Goal: Contribute content: Contribute content

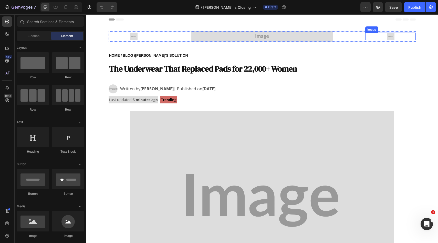
click at [387, 35] on img at bounding box center [391, 37] width 8 height 8
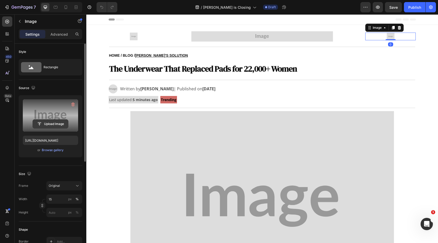
click at [38, 127] on input "file" at bounding box center [50, 123] width 35 height 9
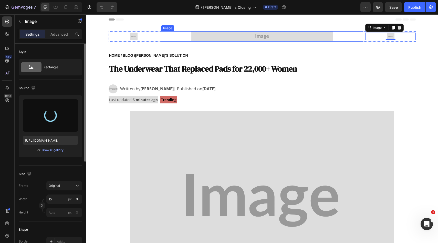
type input "[URL][DOMAIN_NAME]"
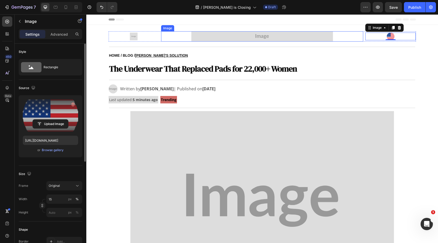
click at [215, 39] on img at bounding box center [262, 36] width 142 height 10
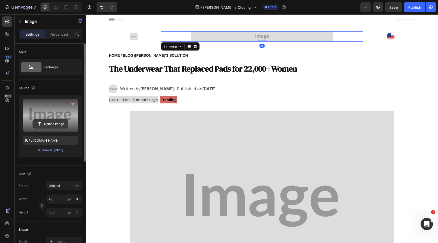
click at [49, 126] on input "file" at bounding box center [50, 123] width 35 height 9
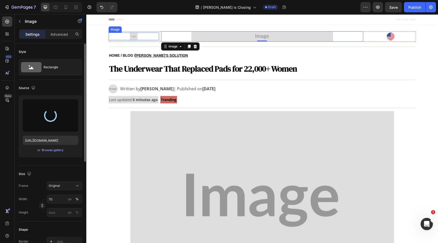
type input "[URL][DOMAIN_NAME]"
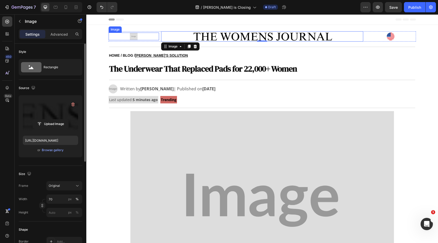
click at [133, 36] on img at bounding box center [134, 37] width 8 height 8
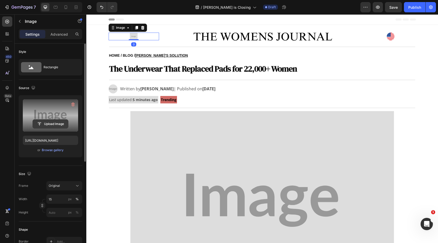
click at [54, 124] on input "file" at bounding box center [50, 123] width 35 height 9
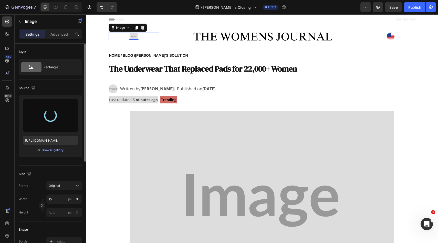
type input "[URL][DOMAIN_NAME]"
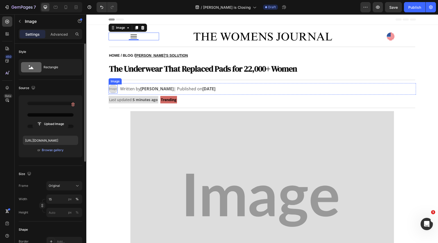
click at [111, 90] on img at bounding box center [113, 88] width 9 height 9
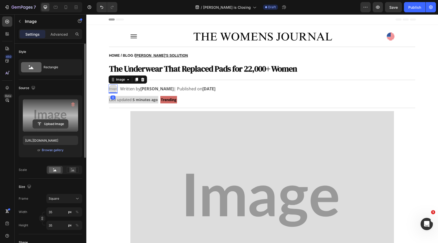
click at [48, 123] on input "file" at bounding box center [50, 123] width 35 height 9
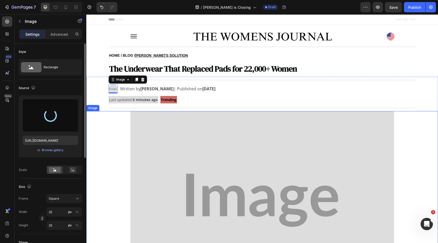
type input "[URL][DOMAIN_NAME]"
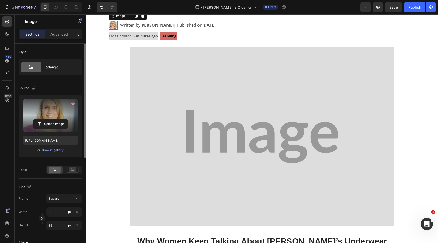
scroll to position [94, 0]
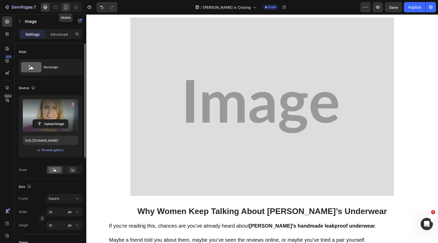
click at [64, 9] on icon at bounding box center [65, 7] width 5 height 5
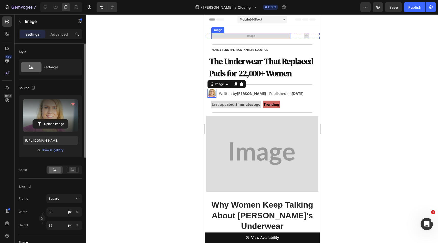
click at [263, 36] on img at bounding box center [251, 36] width 80 height 6
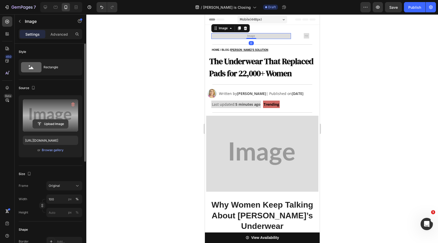
click at [53, 127] on input "file" at bounding box center [50, 123] width 35 height 9
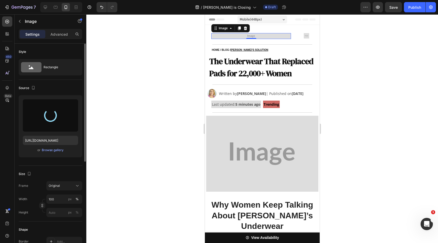
type input "[URL][DOMAIN_NAME]"
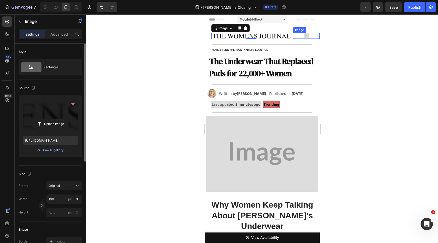
click at [303, 35] on img at bounding box center [305, 35] width 5 height 5
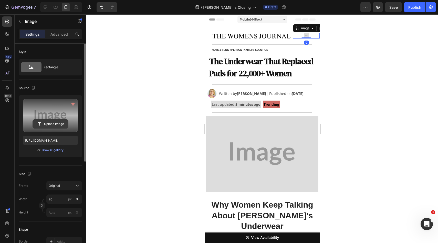
click at [50, 123] on input "file" at bounding box center [50, 123] width 35 height 9
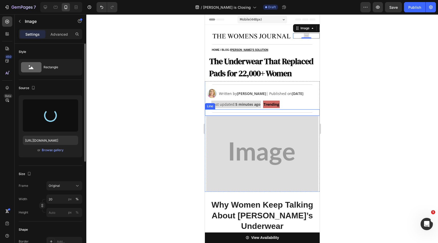
type input "[URL][DOMAIN_NAME]"
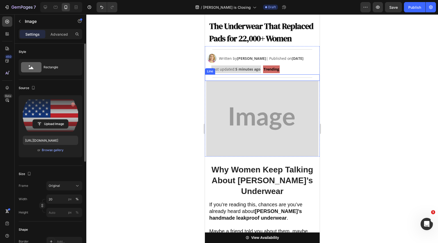
scroll to position [70, 0]
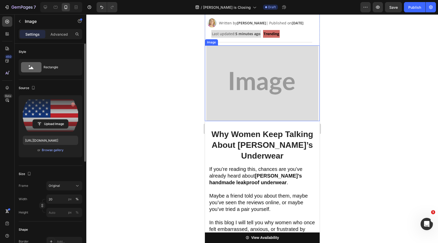
click at [251, 108] on img at bounding box center [262, 83] width 112 height 76
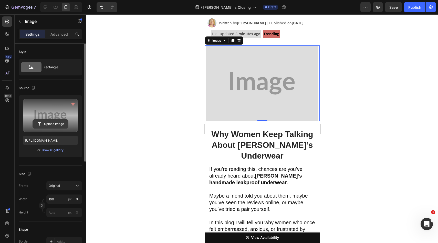
click at [46, 120] on input "file" at bounding box center [50, 123] width 35 height 9
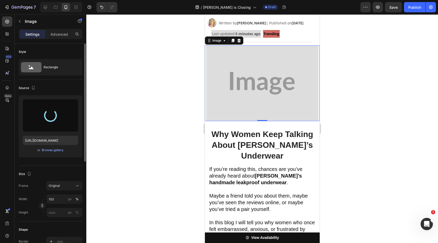
type input "[URL][DOMAIN_NAME]"
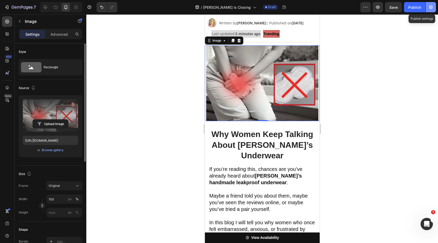
click at [434, 6] on button "button" at bounding box center [431, 7] width 10 height 10
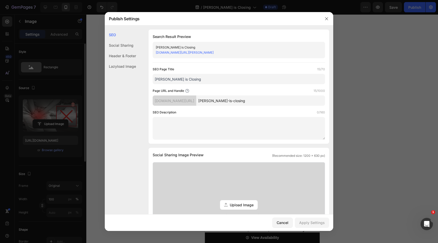
click at [234, 80] on input "[PERSON_NAME] is Closing" at bounding box center [239, 79] width 172 height 10
type input "[PERSON_NAME] is Closing ca"
click at [259, 100] on input "[PERSON_NAME]-is-closing" at bounding box center [260, 100] width 129 height 10
type input "[PERSON_NAME]-is-closing-ca"
click at [311, 222] on div "Apply Settings" at bounding box center [312, 221] width 26 height 5
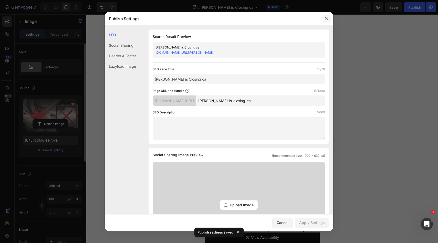
click at [325, 17] on icon "button" at bounding box center [327, 19] width 4 height 4
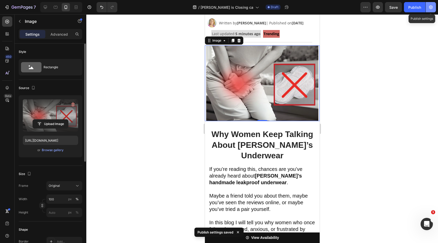
click at [432, 7] on icon "button" at bounding box center [430, 7] width 5 height 5
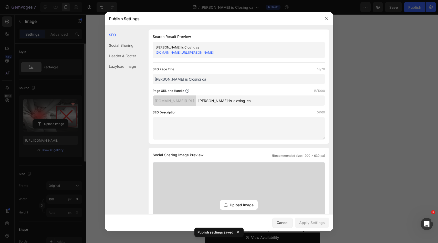
click at [205, 78] on input "[PERSON_NAME] is Closing ca" at bounding box center [239, 79] width 172 height 10
type input "[PERSON_NAME] is Closing US"
click at [270, 103] on input "[PERSON_NAME]-is-closing-ca" at bounding box center [260, 100] width 129 height 10
type input "[PERSON_NAME]-is-closing-us"
click at [312, 228] on div "Cancel Apply Settings" at bounding box center [219, 222] width 228 height 16
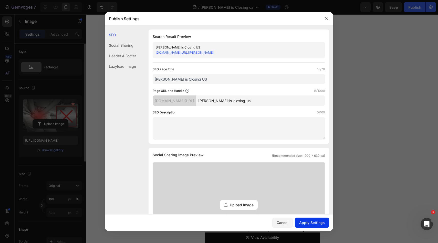
click at [313, 222] on div "Apply Settings" at bounding box center [312, 221] width 26 height 5
click at [327, 21] on button "button" at bounding box center [326, 19] width 8 height 8
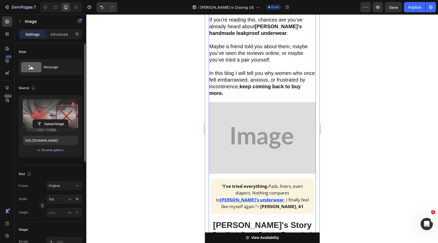
scroll to position [259, 0]
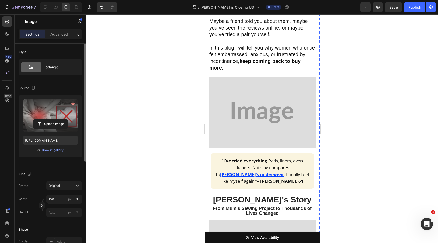
click at [277, 100] on img at bounding box center [261, 112] width 107 height 71
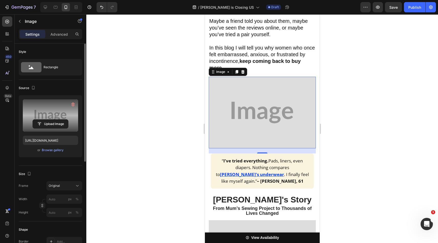
click at [51, 118] on label at bounding box center [50, 115] width 55 height 32
click at [51, 119] on input "file" at bounding box center [50, 123] width 35 height 9
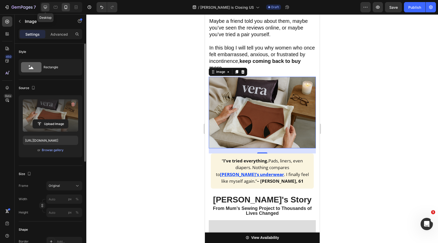
click at [44, 5] on icon at bounding box center [45, 7] width 5 height 5
type input "[URL][DOMAIN_NAME]"
type input "800"
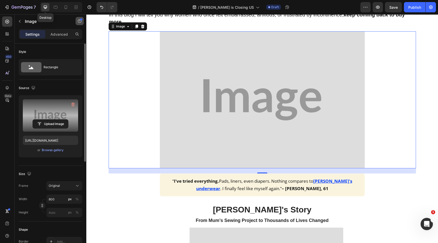
scroll to position [252, 0]
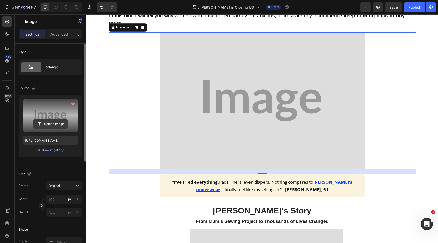
click at [54, 120] on input "file" at bounding box center [50, 123] width 35 height 9
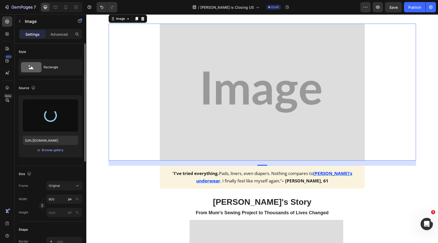
scroll to position [351, 0]
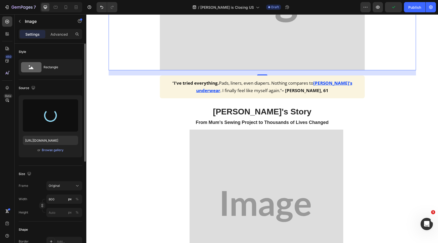
type input "[URL][DOMAIN_NAME]"
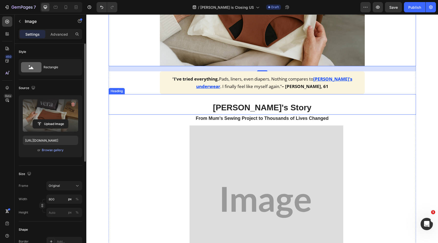
scroll to position [361, 0]
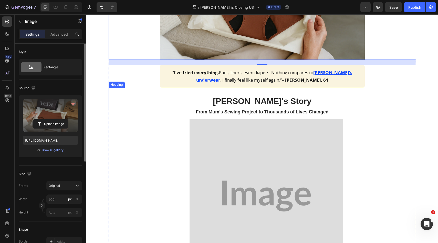
click at [260, 170] on img at bounding box center [267, 196] width 154 height 154
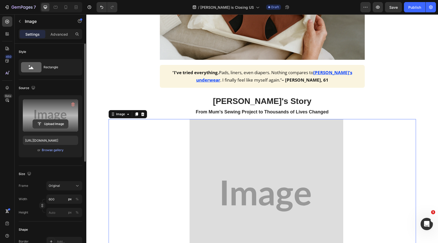
click at [61, 128] on input "file" at bounding box center [50, 123] width 35 height 9
click at [49, 122] on input "file" at bounding box center [50, 123] width 35 height 9
click at [40, 122] on input "file" at bounding box center [50, 123] width 35 height 9
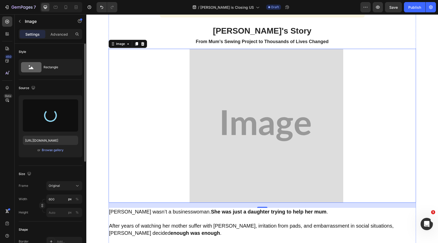
scroll to position [436, 0]
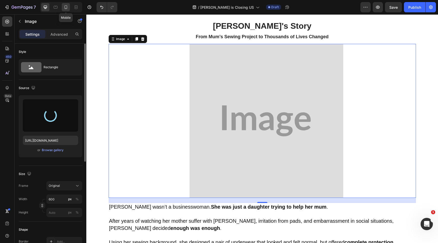
type input "[URL][DOMAIN_NAME]"
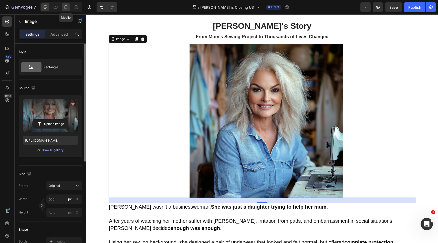
click at [68, 8] on div at bounding box center [66, 7] width 8 height 8
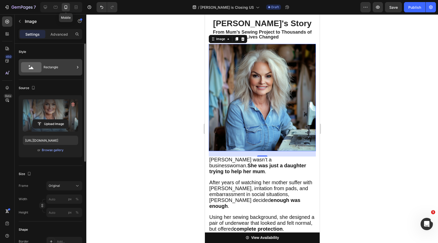
scroll to position [428, 0]
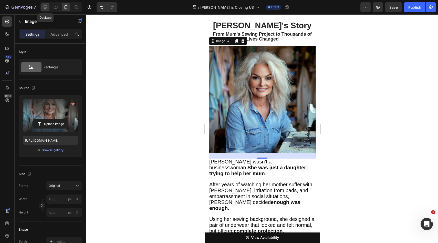
click at [44, 9] on icon at bounding box center [45, 7] width 5 height 5
type input "600"
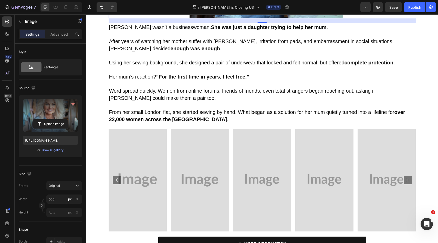
scroll to position [656, 0]
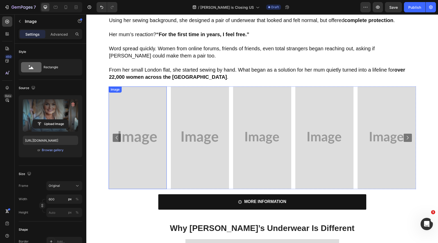
click at [150, 108] on img at bounding box center [138, 137] width 58 height 102
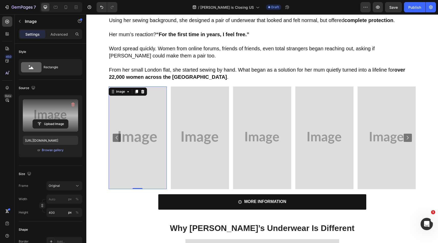
click at [51, 118] on label at bounding box center [50, 115] width 55 height 32
click at [51, 119] on input "file" at bounding box center [50, 123] width 35 height 9
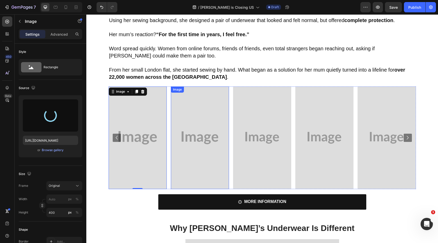
type input "[URL][DOMAIN_NAME]"
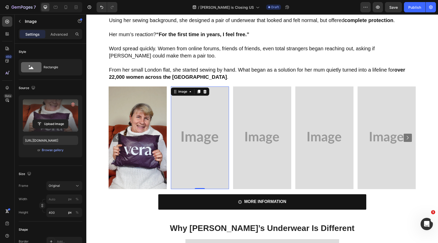
click at [210, 145] on img at bounding box center [200, 137] width 58 height 102
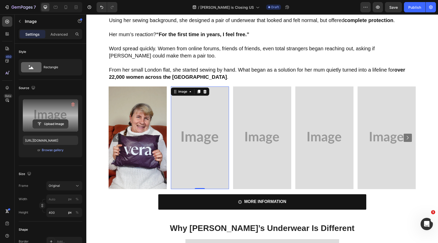
click at [39, 126] on input "file" at bounding box center [50, 123] width 35 height 9
click at [36, 126] on input "file" at bounding box center [50, 123] width 35 height 9
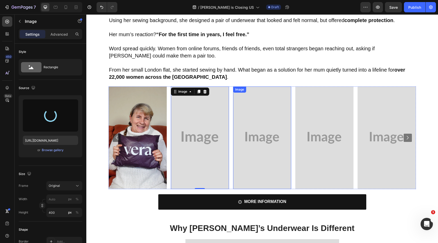
type input "[URL][DOMAIN_NAME]"
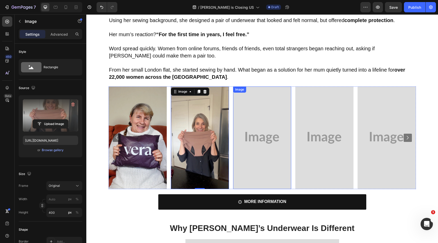
click at [271, 131] on img at bounding box center [262, 137] width 58 height 102
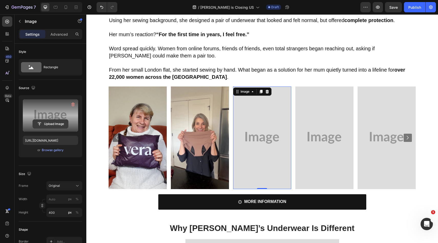
click at [49, 125] on input "file" at bounding box center [50, 123] width 35 height 9
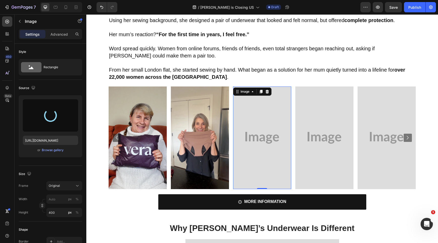
type input "[URL][DOMAIN_NAME]"
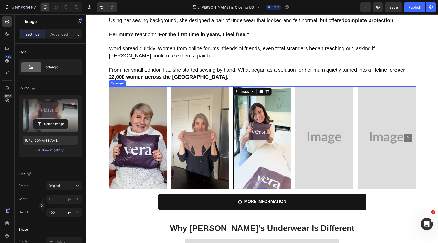
click at [300, 151] on img at bounding box center [324, 137] width 58 height 102
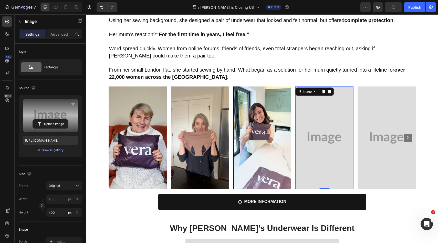
click at [60, 128] on label at bounding box center [50, 115] width 55 height 32
click at [60, 128] on input "file" at bounding box center [50, 123] width 35 height 9
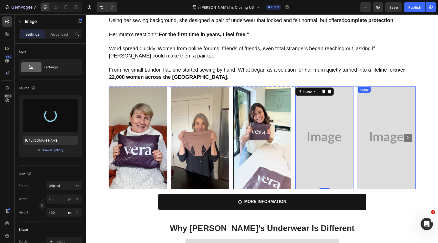
type input "[URL][DOMAIN_NAME]"
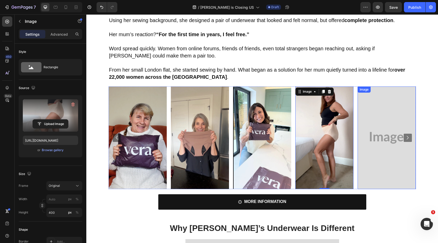
click at [365, 135] on img at bounding box center [387, 137] width 58 height 102
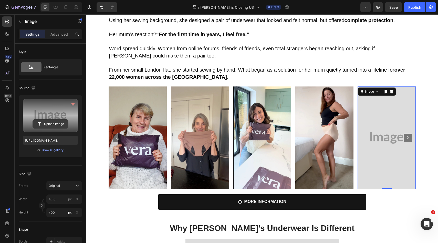
click at [58, 126] on input "file" at bounding box center [50, 123] width 35 height 9
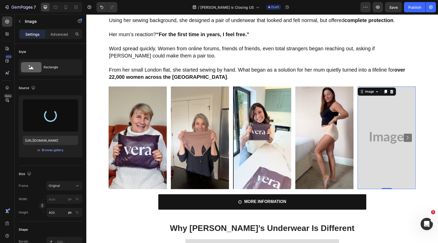
type input "[URL][DOMAIN_NAME]"
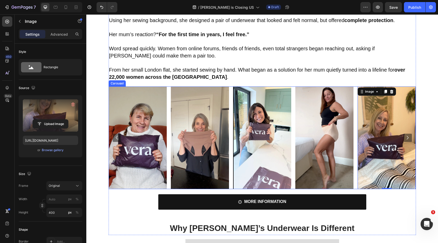
click at [405, 139] on icon "Carousel Next Arrow" at bounding box center [407, 137] width 7 height 7
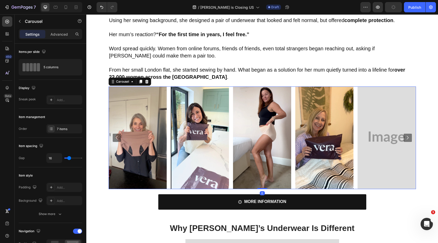
click at [405, 139] on icon "Carousel Next Arrow" at bounding box center [407, 137] width 7 height 7
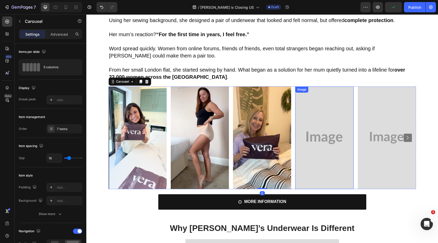
click at [301, 129] on img at bounding box center [324, 137] width 58 height 102
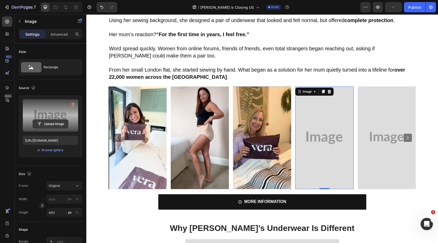
click at [34, 124] on input "file" at bounding box center [50, 123] width 35 height 9
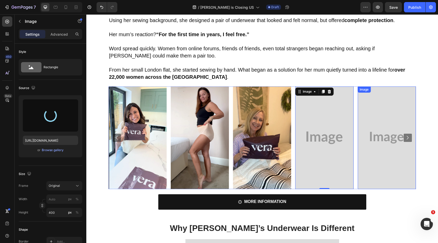
type input "[URL][DOMAIN_NAME]"
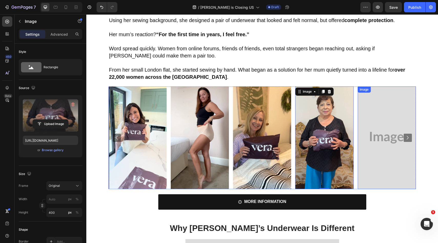
click at [372, 133] on img at bounding box center [387, 137] width 58 height 102
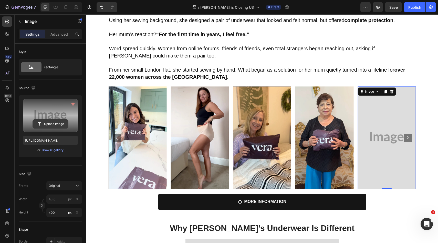
click at [51, 128] on input "file" at bounding box center [50, 123] width 35 height 9
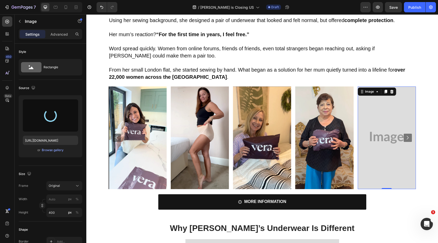
type input "[URL][DOMAIN_NAME]"
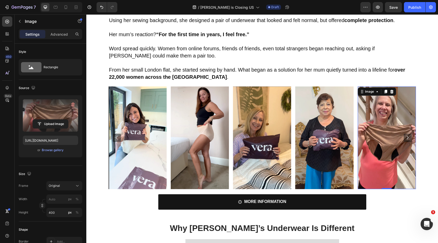
click at [409, 134] on icon "Carousel Next Arrow" at bounding box center [407, 137] width 7 height 7
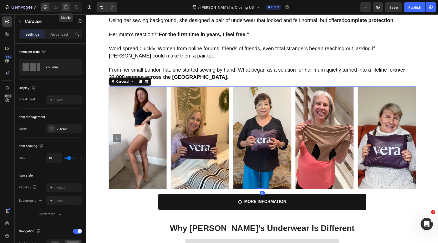
click at [69, 7] on div at bounding box center [66, 7] width 8 height 8
type input "100%"
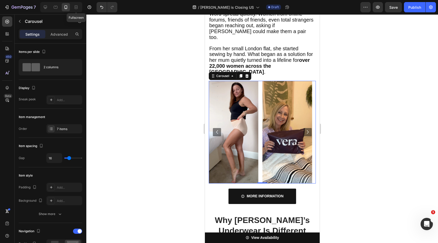
scroll to position [675, 0]
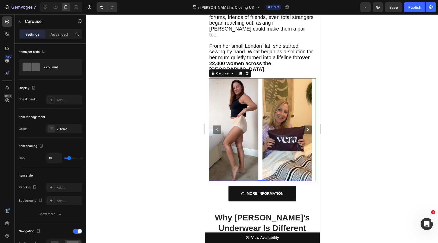
click at [304, 125] on icon "Carousel Next Arrow" at bounding box center [307, 128] width 7 height 7
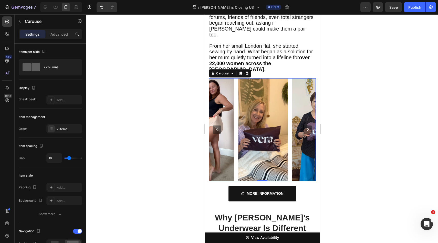
click at [304, 125] on icon "Carousel Next Arrow" at bounding box center [307, 128] width 7 height 7
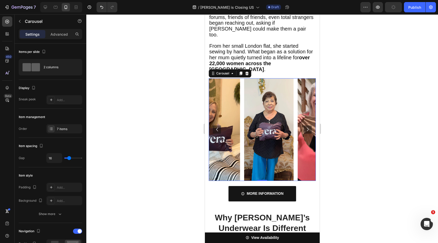
click at [304, 125] on icon "Carousel Next Arrow" at bounding box center [307, 128] width 7 height 7
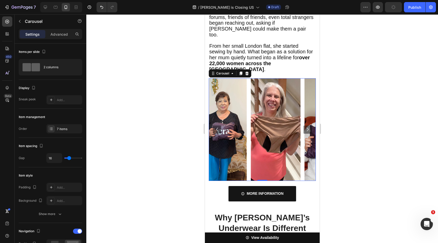
click at [304, 125] on icon "Carousel Next Arrow" at bounding box center [307, 128] width 7 height 7
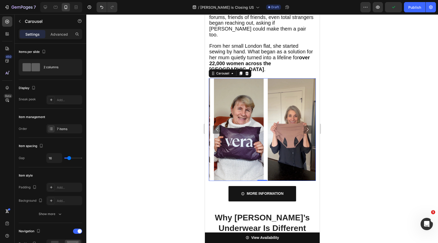
click at [304, 125] on icon "Carousel Next Arrow" at bounding box center [307, 128] width 7 height 7
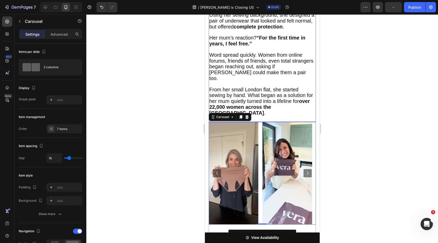
scroll to position [614, 0]
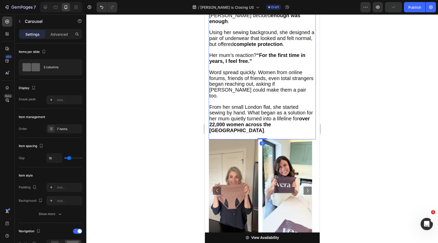
click at [292, 104] on span "From her small London flat, she started sewing by hand. What began as a solutio…" at bounding box center [261, 118] width 104 height 29
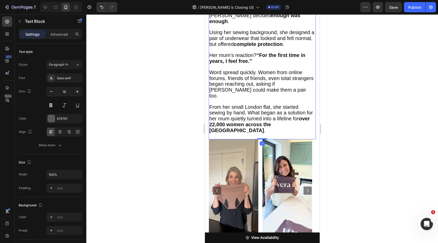
click at [291, 116] on strong "over 22,000 women across the [GEOGRAPHIC_DATA]" at bounding box center [259, 124] width 100 height 17
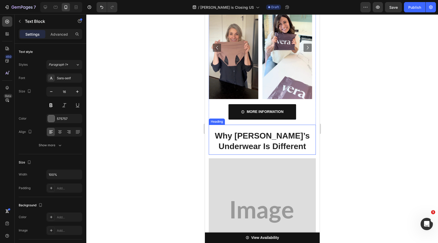
scroll to position [796, 0]
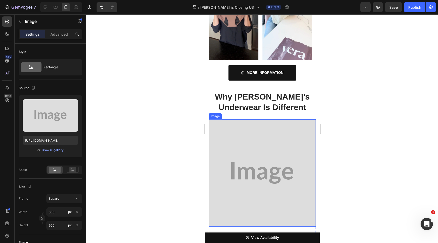
click at [268, 122] on img at bounding box center [261, 172] width 107 height 107
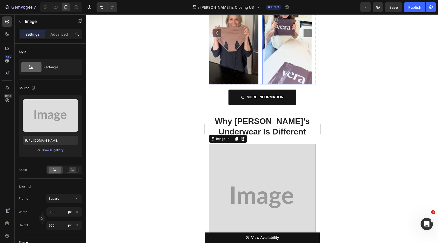
scroll to position [845, 0]
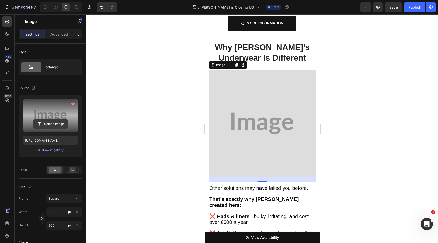
click at [61, 127] on input "file" at bounding box center [50, 123] width 35 height 9
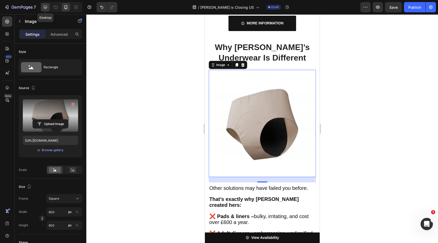
click at [45, 6] on icon at bounding box center [45, 7] width 5 height 5
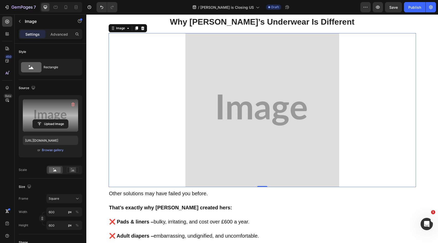
scroll to position [865, 0]
click at [52, 124] on input "file" at bounding box center [50, 123] width 35 height 9
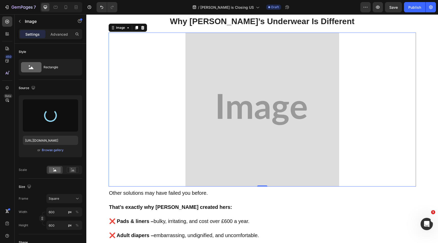
type input "[URL][DOMAIN_NAME]"
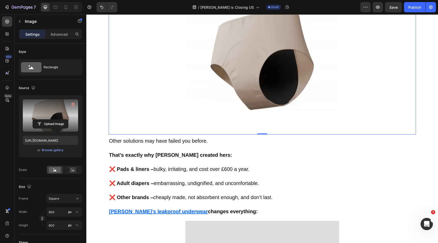
scroll to position [959, 0]
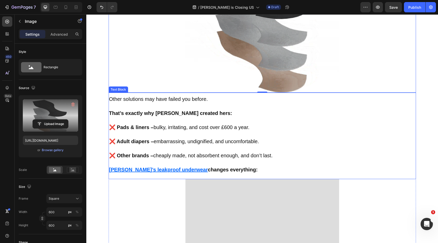
click at [222, 128] on span "❌ Pads & liners – bulky, irritating, and cost over £600 a year." at bounding box center [179, 127] width 140 height 6
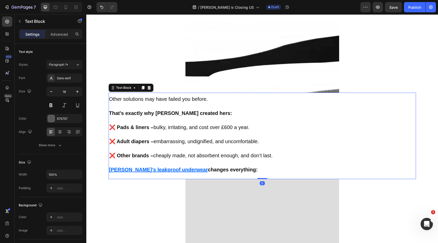
click at [222, 128] on span "❌ Pads & liners – bulky, irritating, and cost over £600 a year." at bounding box center [179, 127] width 140 height 6
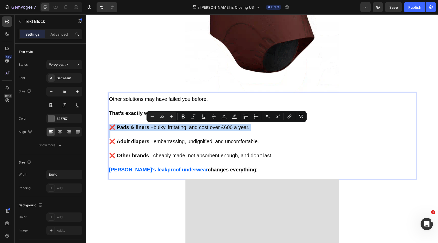
click at [222, 128] on span "❌ Pads & liners – bulky, irritating, and cost over £600 a year." at bounding box center [179, 127] width 140 height 6
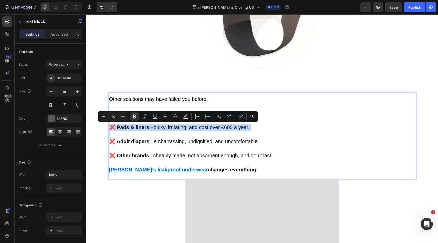
click at [222, 128] on span "❌ Pads & liners – bulky, irritating, and cost over £600 a year." at bounding box center [179, 127] width 140 height 6
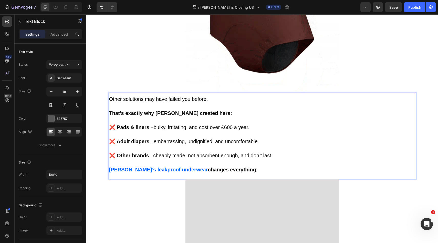
click at [221, 126] on span "❌ Pads & liners – bulky, irritating, and cost over £600 a year." at bounding box center [179, 127] width 140 height 6
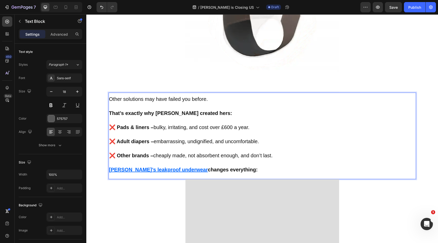
click at [221, 128] on span "❌ Pads & liners – bulky, irritating, and cost over £600 a year." at bounding box center [179, 127] width 140 height 6
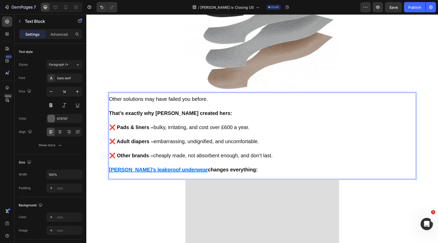
click at [221, 128] on span "❌ Pads & liners – bulky, irritating, and cost over £600 a year." at bounding box center [179, 127] width 140 height 6
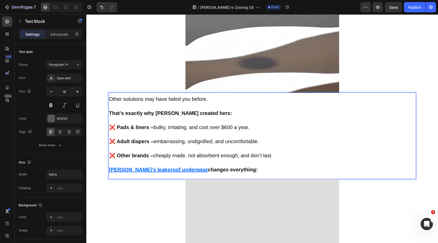
click at [256, 139] on span "❌ Adult diapers – embarrassing, undignified, and uncomfortable." at bounding box center [184, 141] width 150 height 6
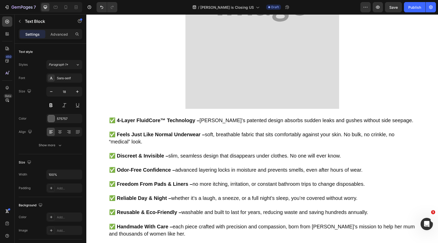
scroll to position [1244, 0]
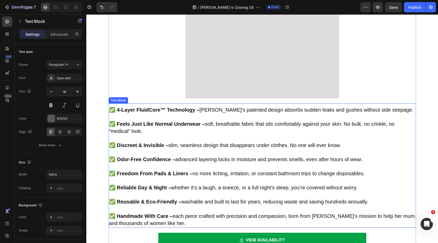
click at [264, 130] on p "✅ Feels Just Like Normal Underwear – soft, breathable fabric that sits comforta…" at bounding box center [262, 127] width 306 height 14
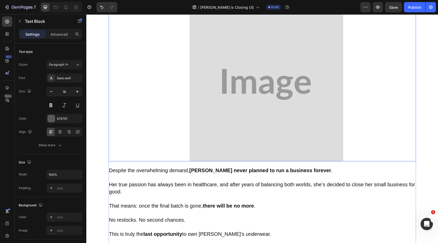
scroll to position [1541, 0]
click at [230, 119] on img at bounding box center [267, 84] width 154 height 154
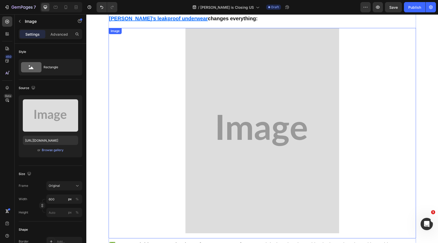
scroll to position [1052, 0]
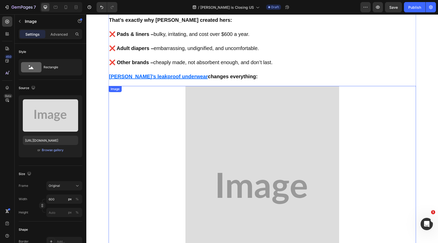
click at [253, 123] on img at bounding box center [262, 188] width 154 height 205
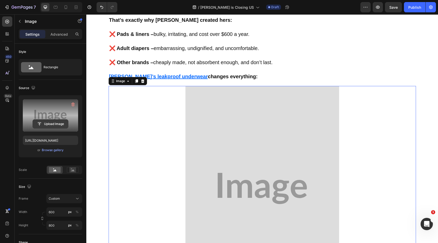
click at [59, 121] on input "file" at bounding box center [50, 123] width 35 height 9
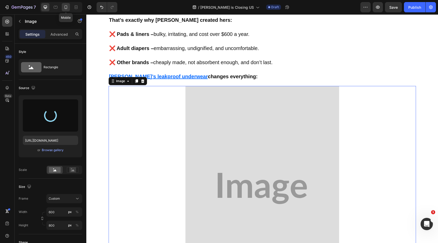
type input "[URL][DOMAIN_NAME]"
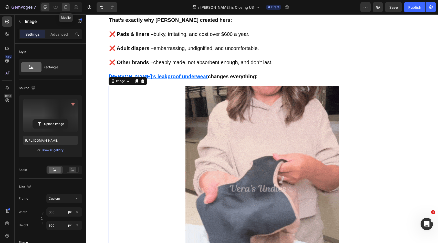
click at [63, 7] on div at bounding box center [66, 7] width 8 height 8
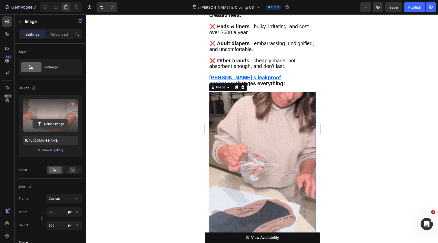
scroll to position [1036, 0]
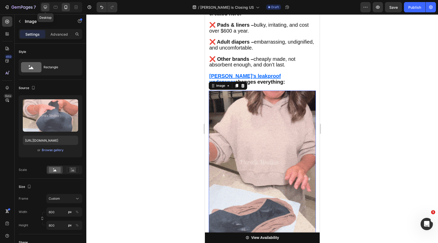
click at [49, 8] on div at bounding box center [45, 7] width 8 height 8
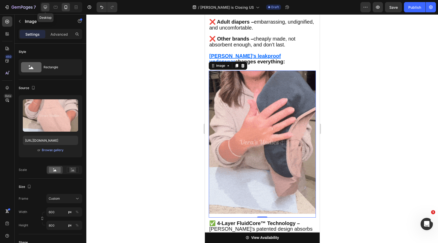
click at [48, 8] on div at bounding box center [45, 7] width 8 height 8
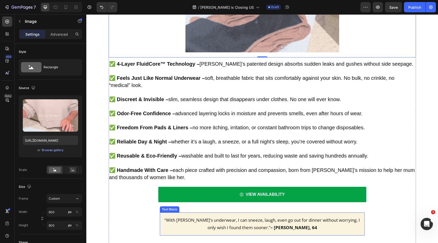
scroll to position [1263, 0]
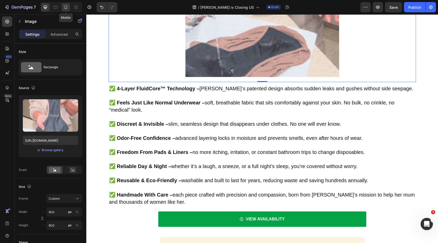
click at [68, 6] on icon at bounding box center [65, 7] width 5 height 5
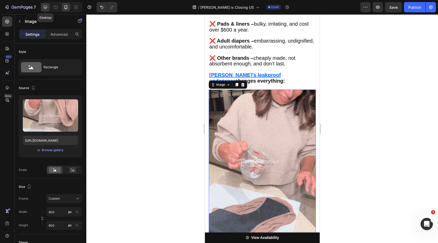
click at [41, 9] on div at bounding box center [45, 7] width 8 height 8
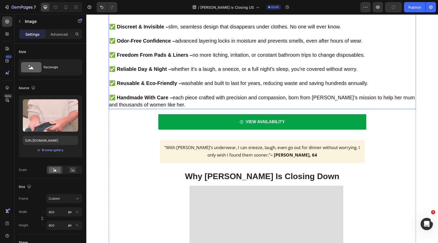
scroll to position [1455, 0]
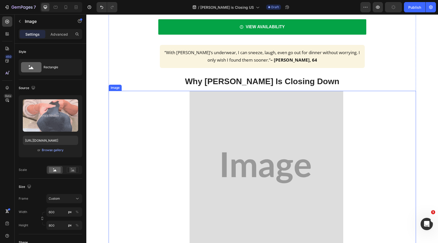
click at [224, 121] on img at bounding box center [267, 168] width 154 height 154
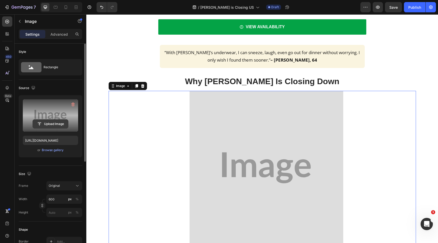
click at [44, 120] on input "file" at bounding box center [50, 123] width 35 height 9
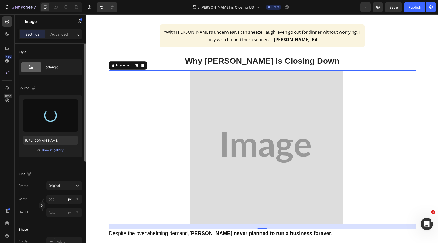
scroll to position [1501, 0]
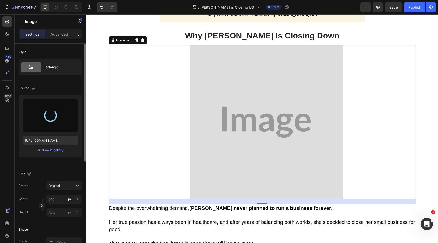
type input "[URL][DOMAIN_NAME]"
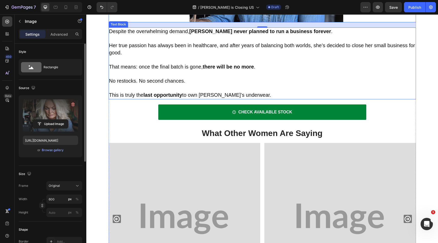
scroll to position [1707, 0]
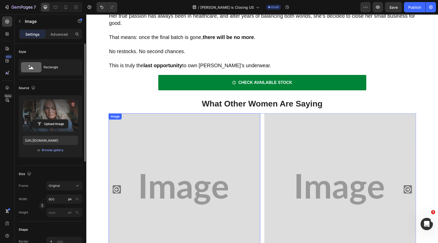
click at [175, 127] on img at bounding box center [185, 189] width 152 height 152
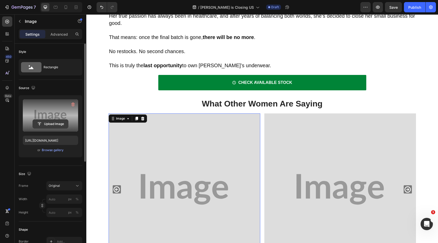
click at [56, 124] on input "file" at bounding box center [50, 123] width 35 height 9
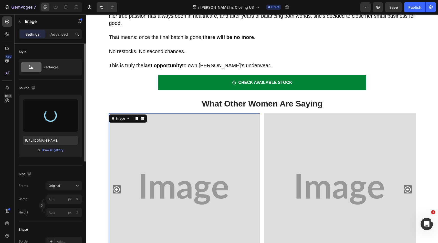
scroll to position [1798, 0]
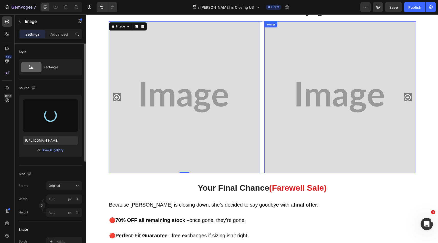
type input "[URL][DOMAIN_NAME]"
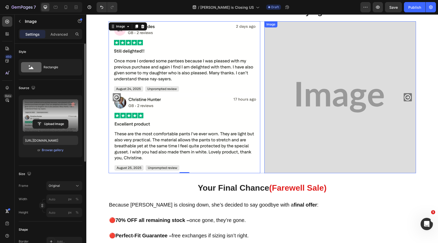
click at [284, 102] on img at bounding box center [340, 97] width 152 height 152
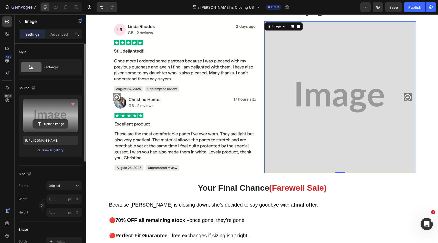
click at [61, 120] on input "file" at bounding box center [50, 123] width 35 height 9
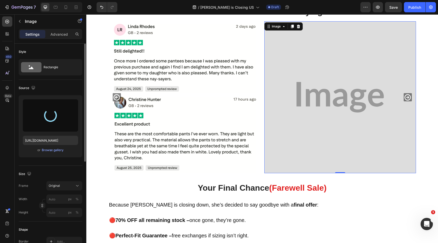
type input "[URL][DOMAIN_NAME]"
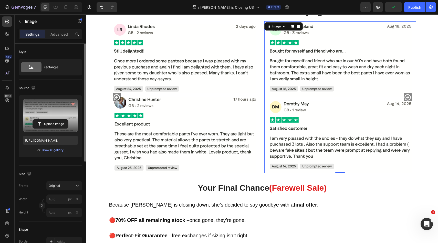
click at [253, 120] on img at bounding box center [185, 97] width 152 height 152
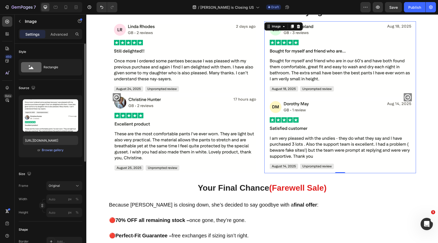
click at [321, 108] on img at bounding box center [340, 97] width 152 height 152
click at [405, 97] on icon "Carousel Next Arrow" at bounding box center [407, 97] width 6 height 6
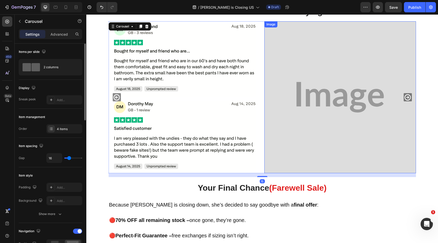
click at [327, 114] on img at bounding box center [340, 97] width 152 height 152
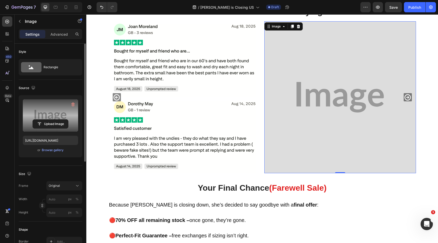
click at [65, 119] on label at bounding box center [50, 115] width 55 height 32
click at [65, 119] on input "file" at bounding box center [50, 123] width 35 height 9
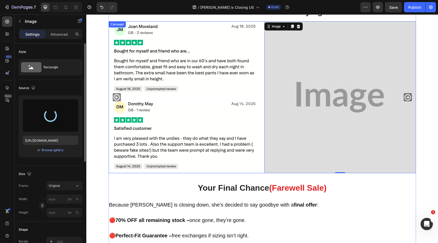
type input "[URL][DOMAIN_NAME]"
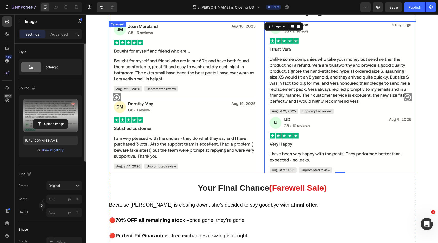
click at [404, 97] on icon "Carousel Next Arrow" at bounding box center [407, 96] width 7 height 7
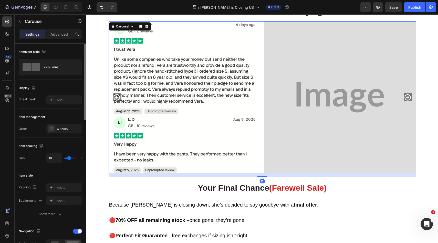
click at [404, 97] on icon "Carousel Next Arrow" at bounding box center [407, 96] width 7 height 7
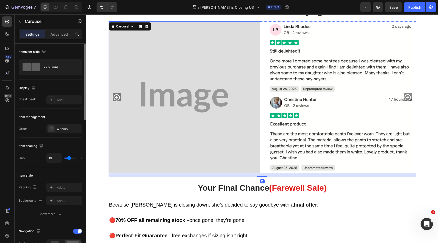
click at [240, 116] on img at bounding box center [185, 97] width 152 height 152
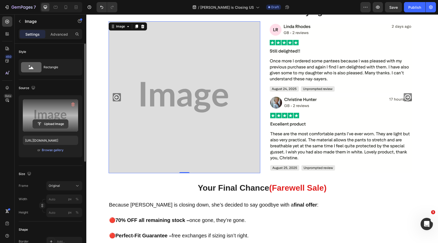
click at [56, 125] on input "file" at bounding box center [50, 123] width 35 height 9
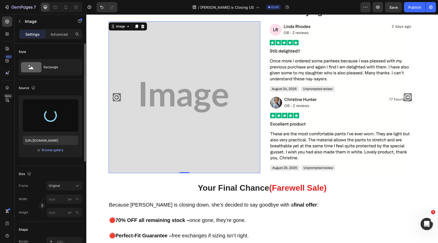
type input "[URL][DOMAIN_NAME]"
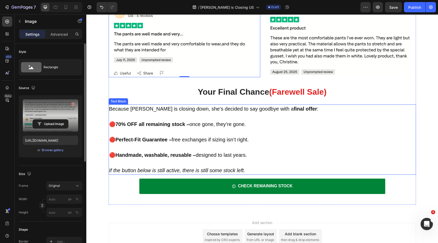
scroll to position [1896, 0]
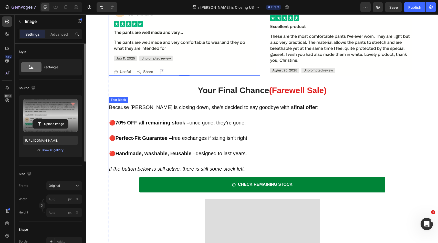
click at [219, 119] on p "🔴 70% OFF all remaining stock – once gone, they’re gone." at bounding box center [262, 123] width 306 height 8
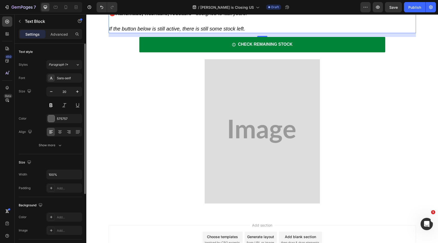
scroll to position [2069, 0]
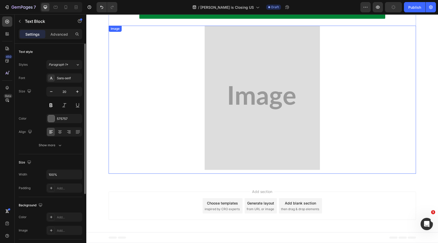
click at [219, 110] on img at bounding box center [262, 98] width 115 height 144
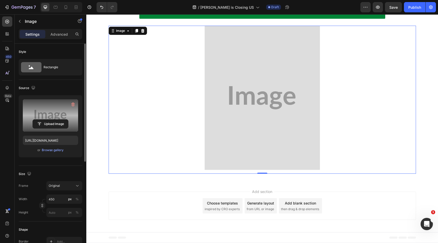
click at [75, 126] on div "Upload Image" at bounding box center [50, 123] width 55 height 9
click at [67, 125] on input "file" at bounding box center [50, 123] width 35 height 9
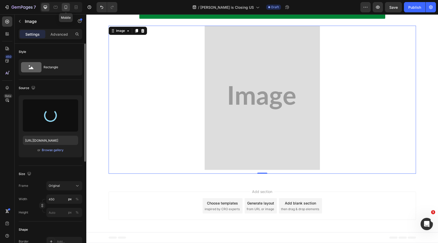
type input "[URL][DOMAIN_NAME]"
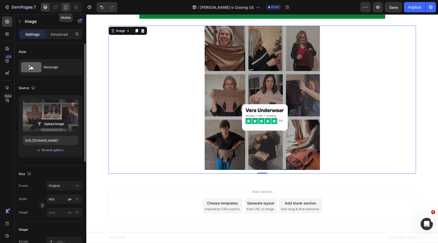
click at [64, 5] on icon at bounding box center [65, 7] width 5 height 5
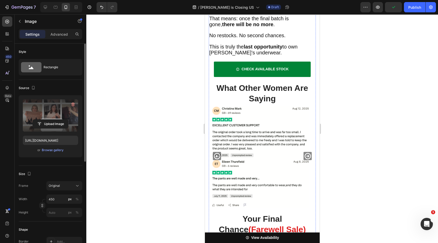
scroll to position [1646, 0]
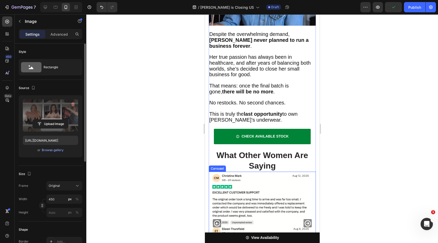
click at [304, 220] on icon "Carousel Next Arrow" at bounding box center [307, 223] width 6 height 6
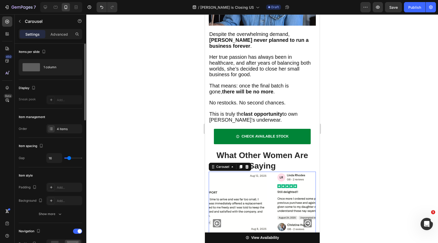
click at [304, 220] on icon "Carousel Next Arrow" at bounding box center [307, 223] width 6 height 6
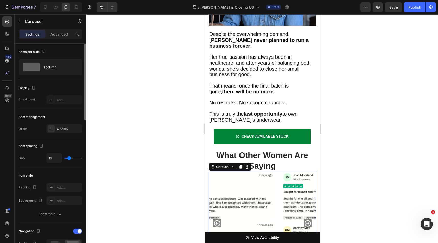
click at [304, 220] on icon "Carousel Next Arrow" at bounding box center [307, 223] width 6 height 6
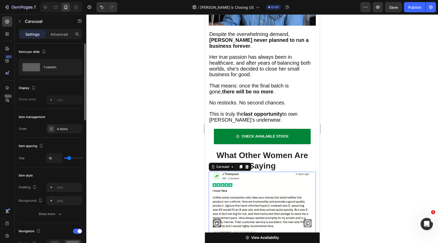
click at [304, 220] on icon "Carousel Next Arrow" at bounding box center [307, 223] width 6 height 6
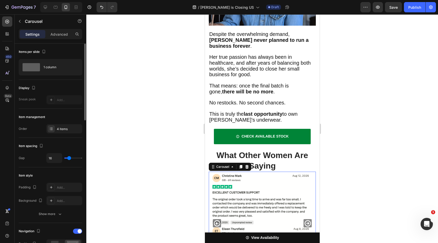
click at [304, 220] on icon "Carousel Next Arrow" at bounding box center [307, 223] width 6 height 6
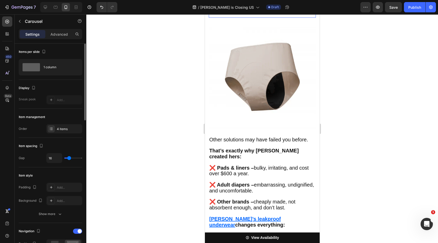
scroll to position [906, 0]
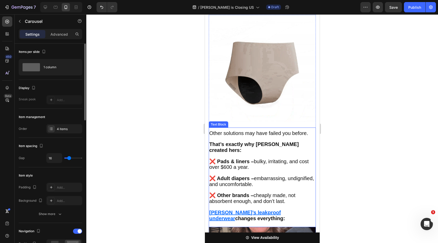
click at [225, 158] on span "❌ Pads & liners – bulky, irritating, and cost over $600 a year." at bounding box center [258, 164] width 99 height 12
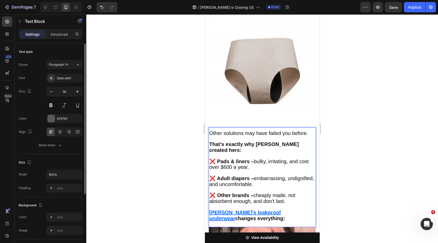
click at [226, 158] on span "❌ Pads & liners – bulky, irritating, and cost over $600 a year." at bounding box center [258, 164] width 99 height 12
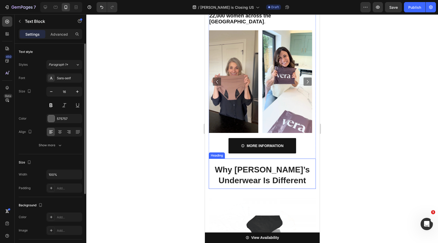
scroll to position [901, 0]
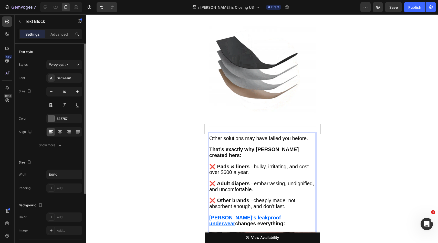
click at [269, 192] on p "Rich Text Editor. Editing area: main" at bounding box center [262, 194] width 106 height 5
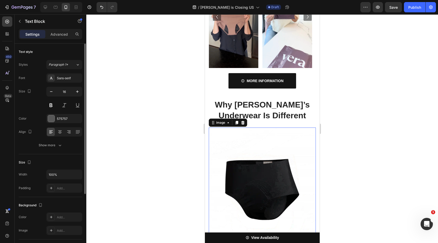
click at [269, 137] on img at bounding box center [261, 180] width 107 height 107
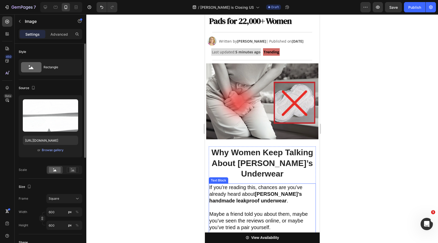
scroll to position [0, 0]
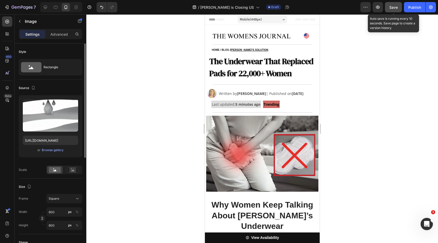
click at [394, 7] on span "Save" at bounding box center [393, 7] width 8 height 4
